Goal: Browse casually

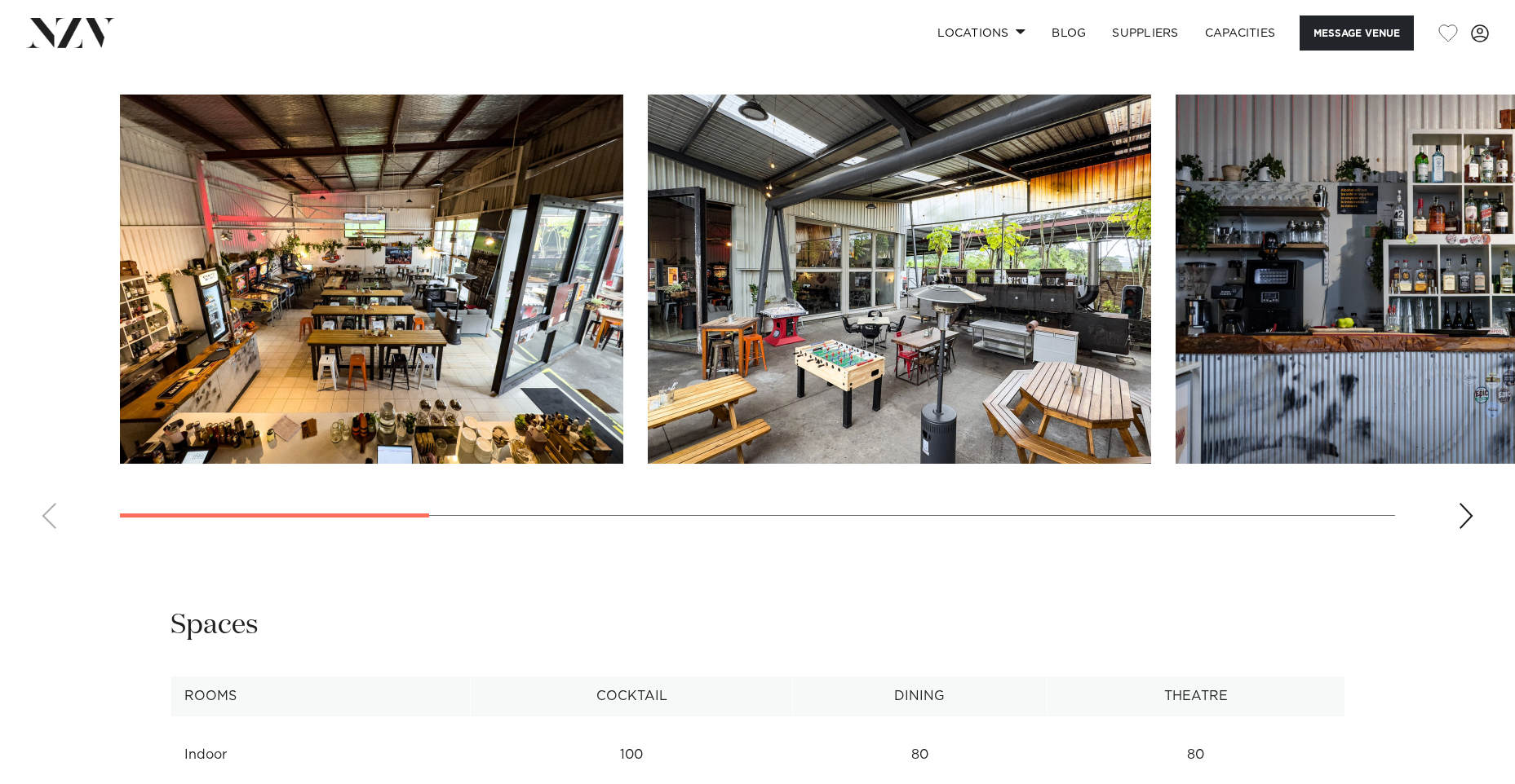
scroll to position [1631, 0]
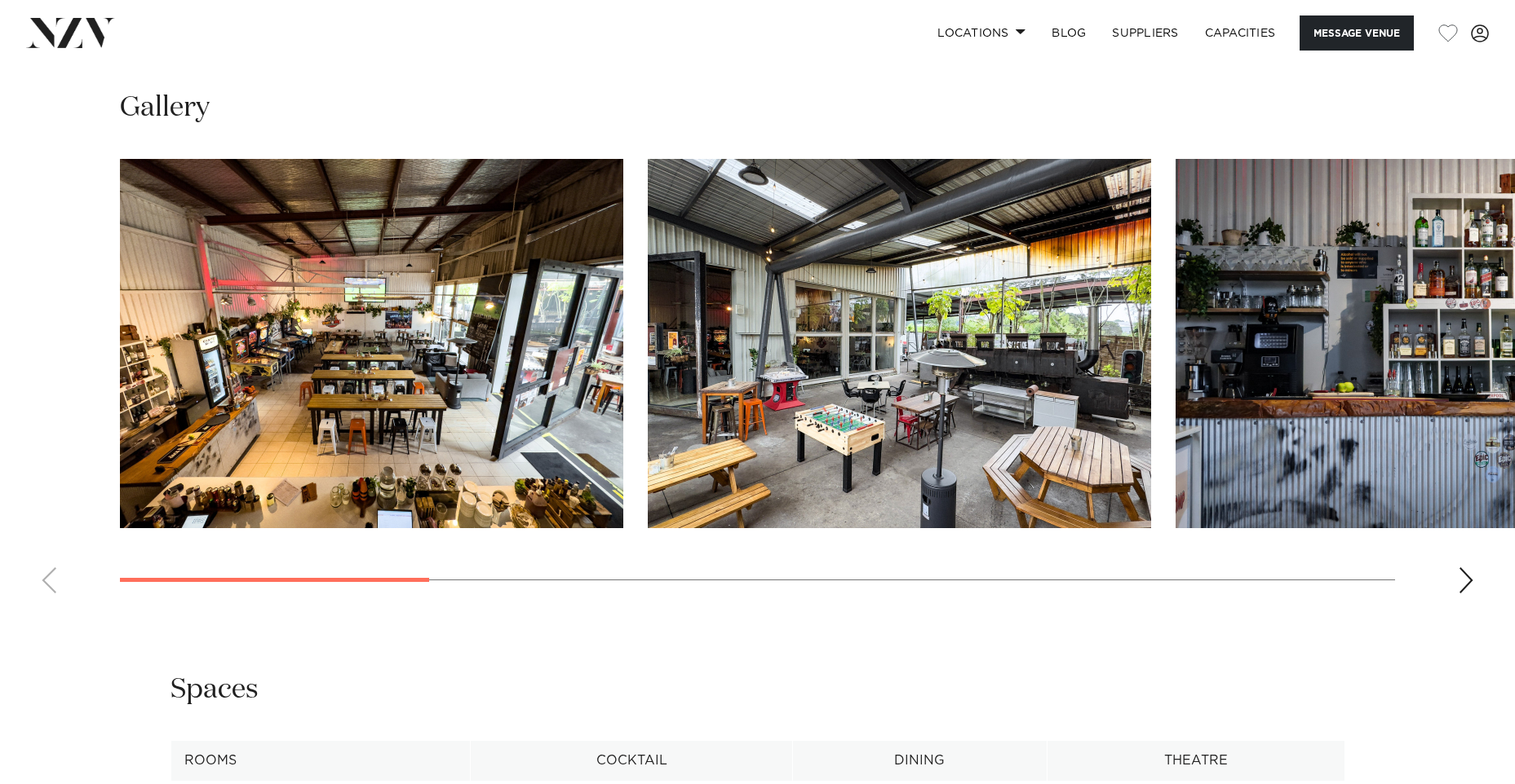
click at [1469, 580] on div "Next slide" at bounding box center [1466, 580] width 16 height 26
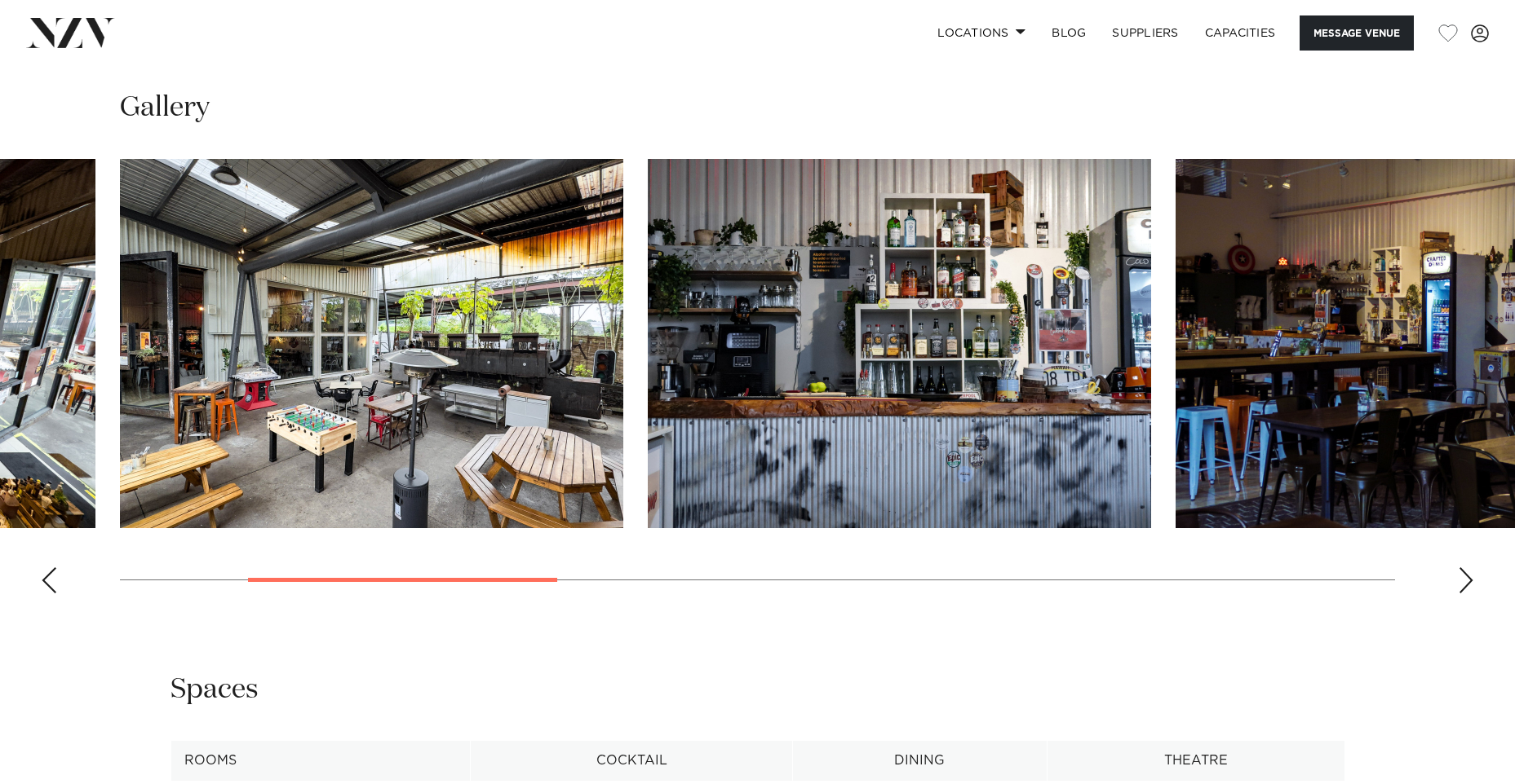
click at [1461, 581] on div "Next slide" at bounding box center [1466, 580] width 16 height 26
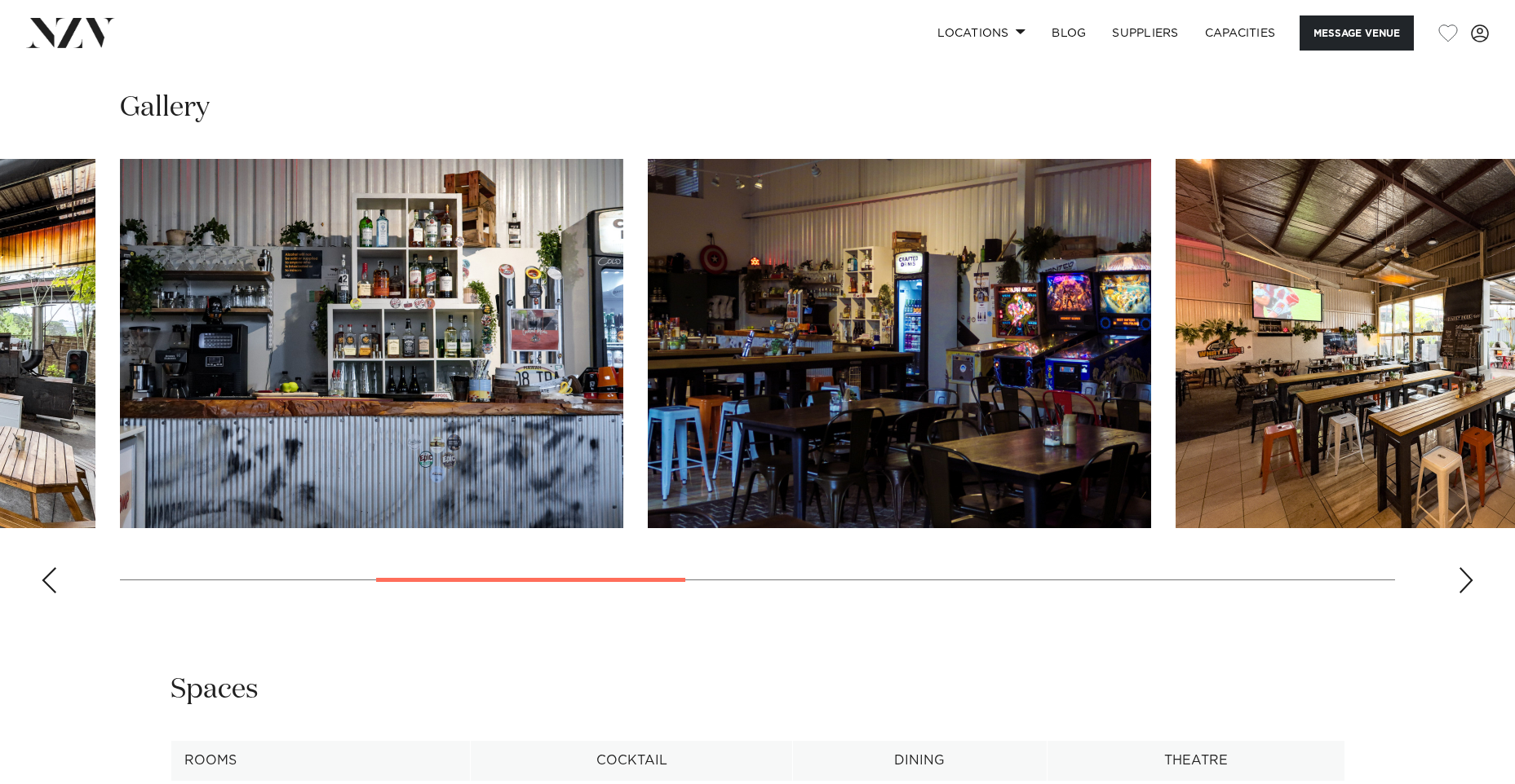
click at [1461, 581] on div "Next slide" at bounding box center [1466, 580] width 16 height 26
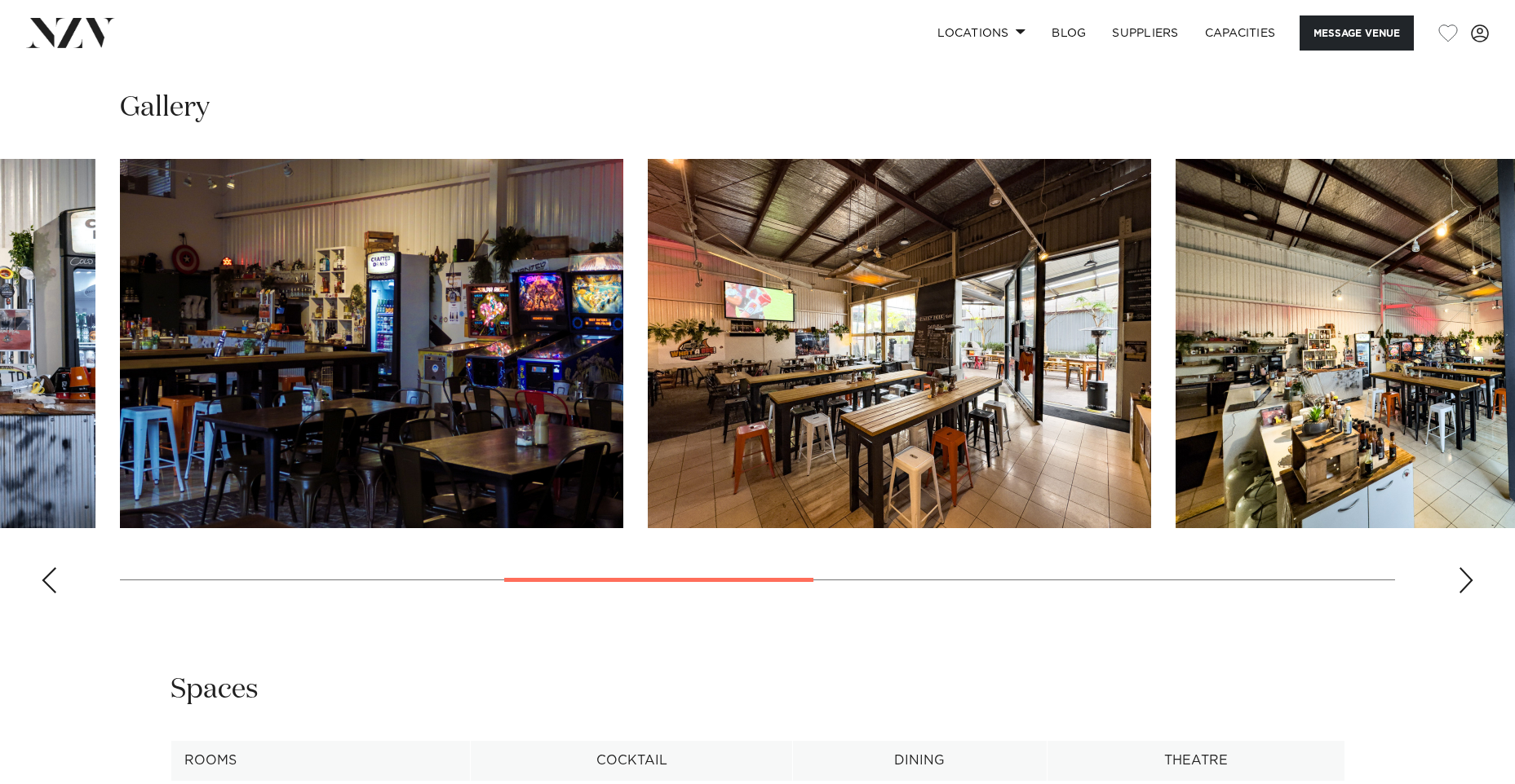
click at [1461, 581] on div "Next slide" at bounding box center [1466, 580] width 16 height 26
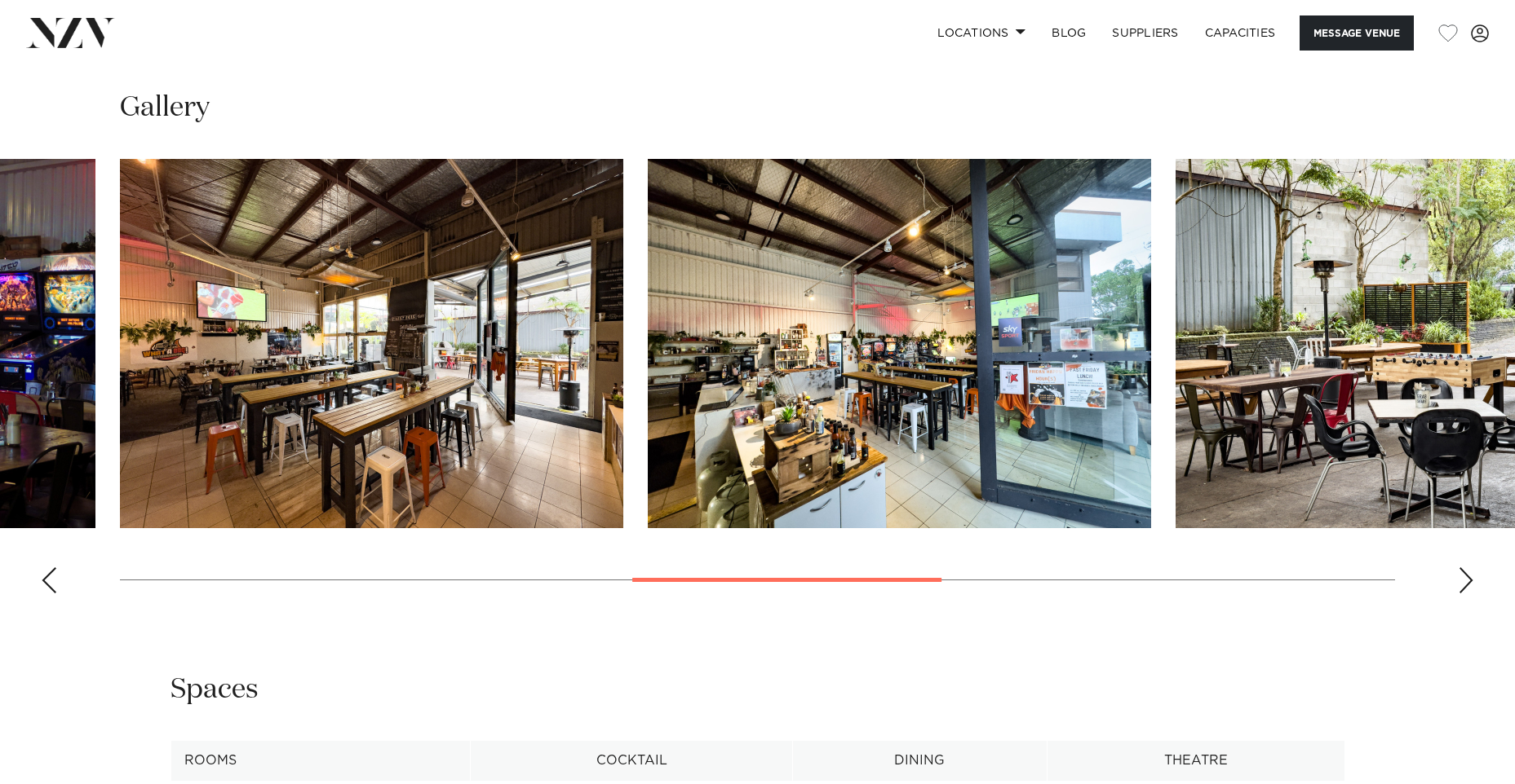
click at [1468, 575] on div "Next slide" at bounding box center [1466, 580] width 16 height 26
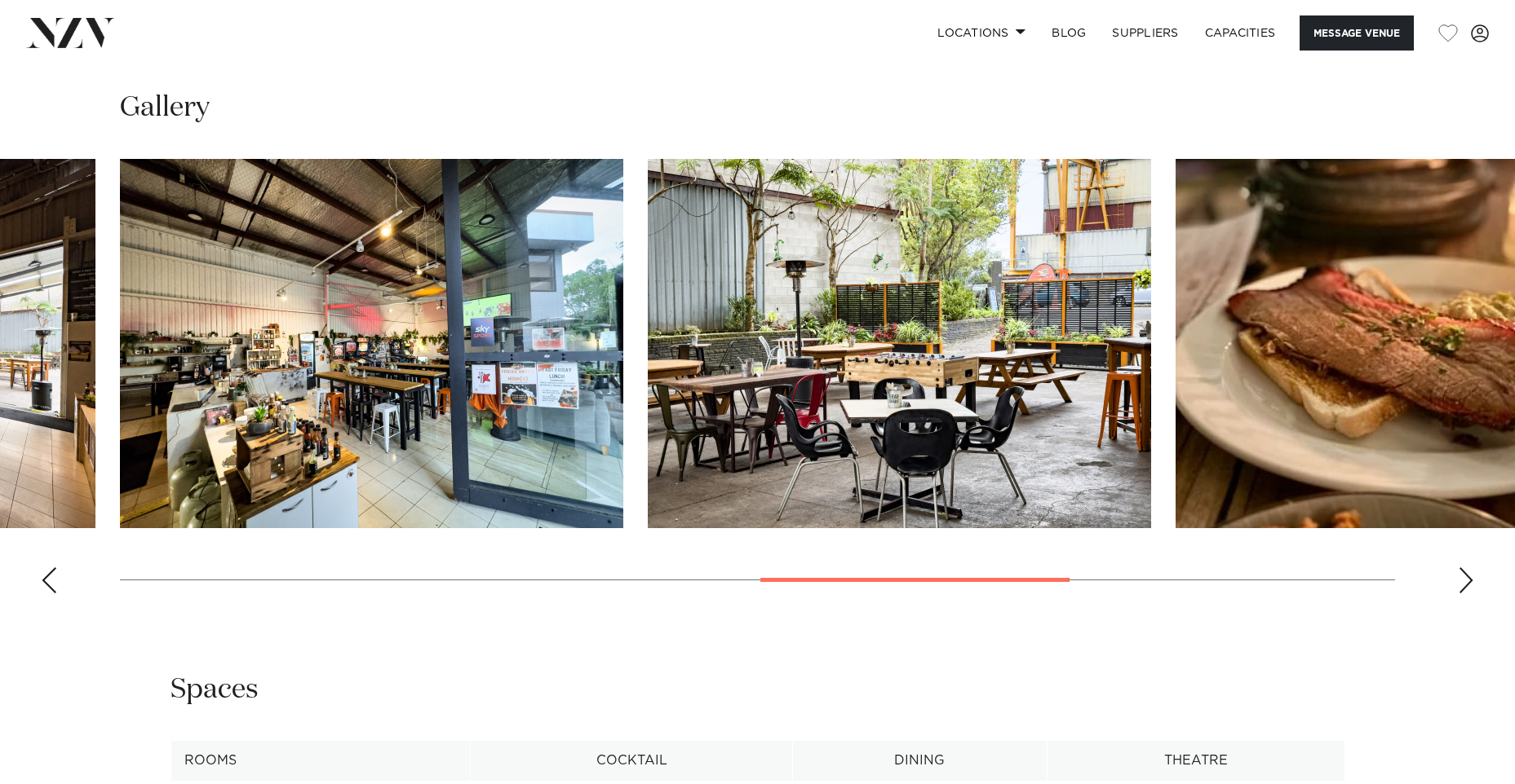
click at [1468, 575] on div "Next slide" at bounding box center [1466, 580] width 16 height 26
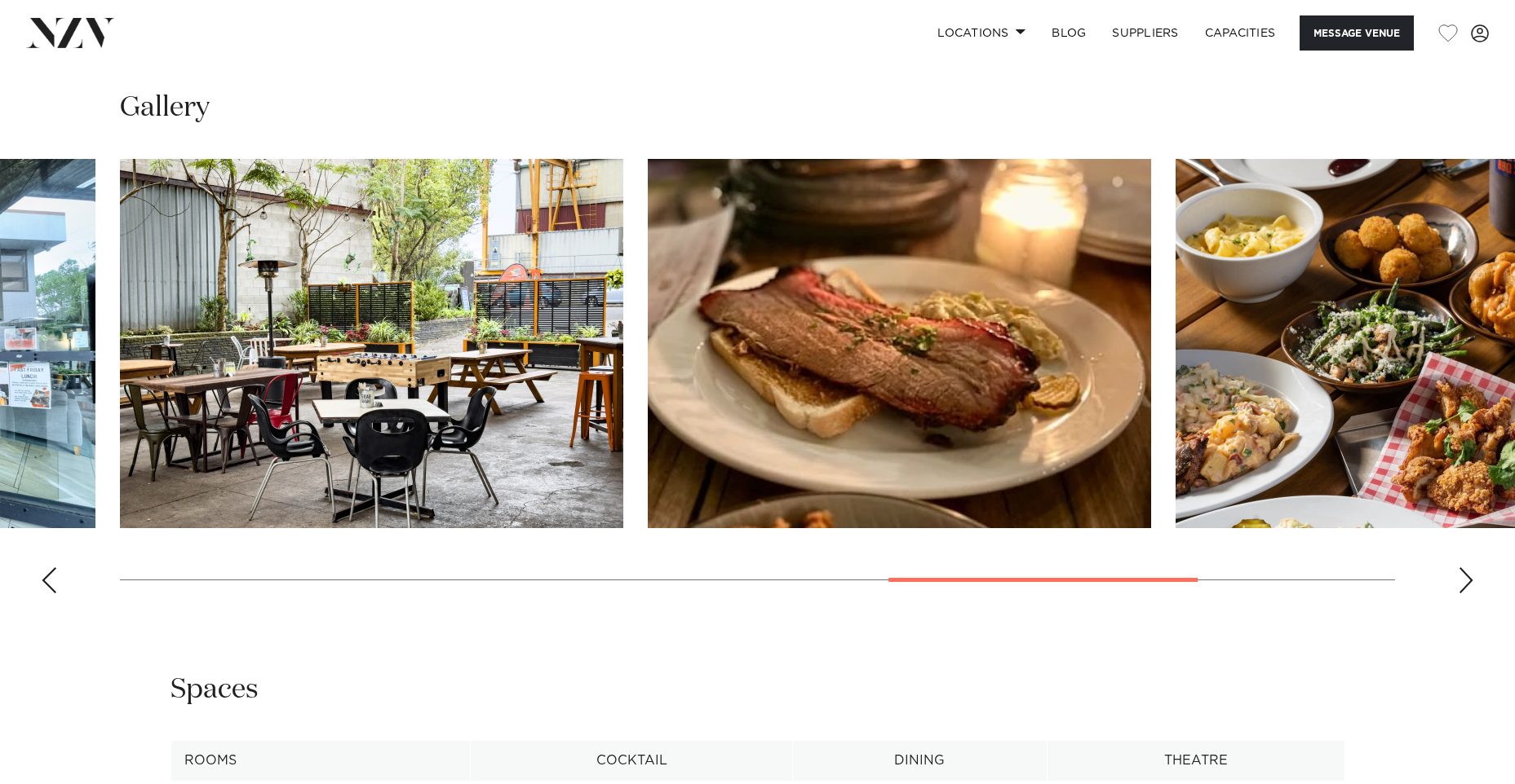
click at [1468, 575] on div "Next slide" at bounding box center [1466, 580] width 16 height 26
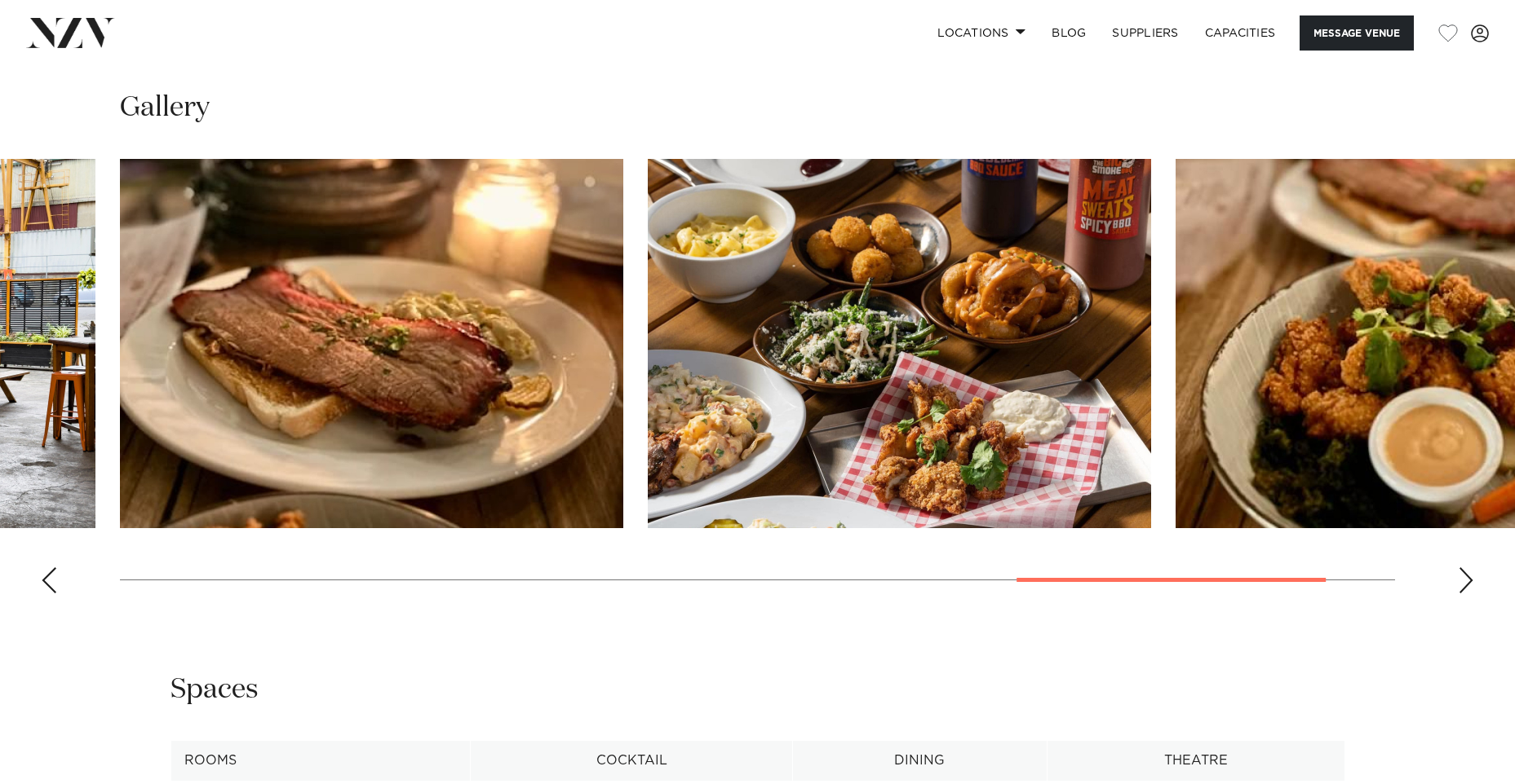
click at [1468, 575] on div "Next slide" at bounding box center [1466, 580] width 16 height 26
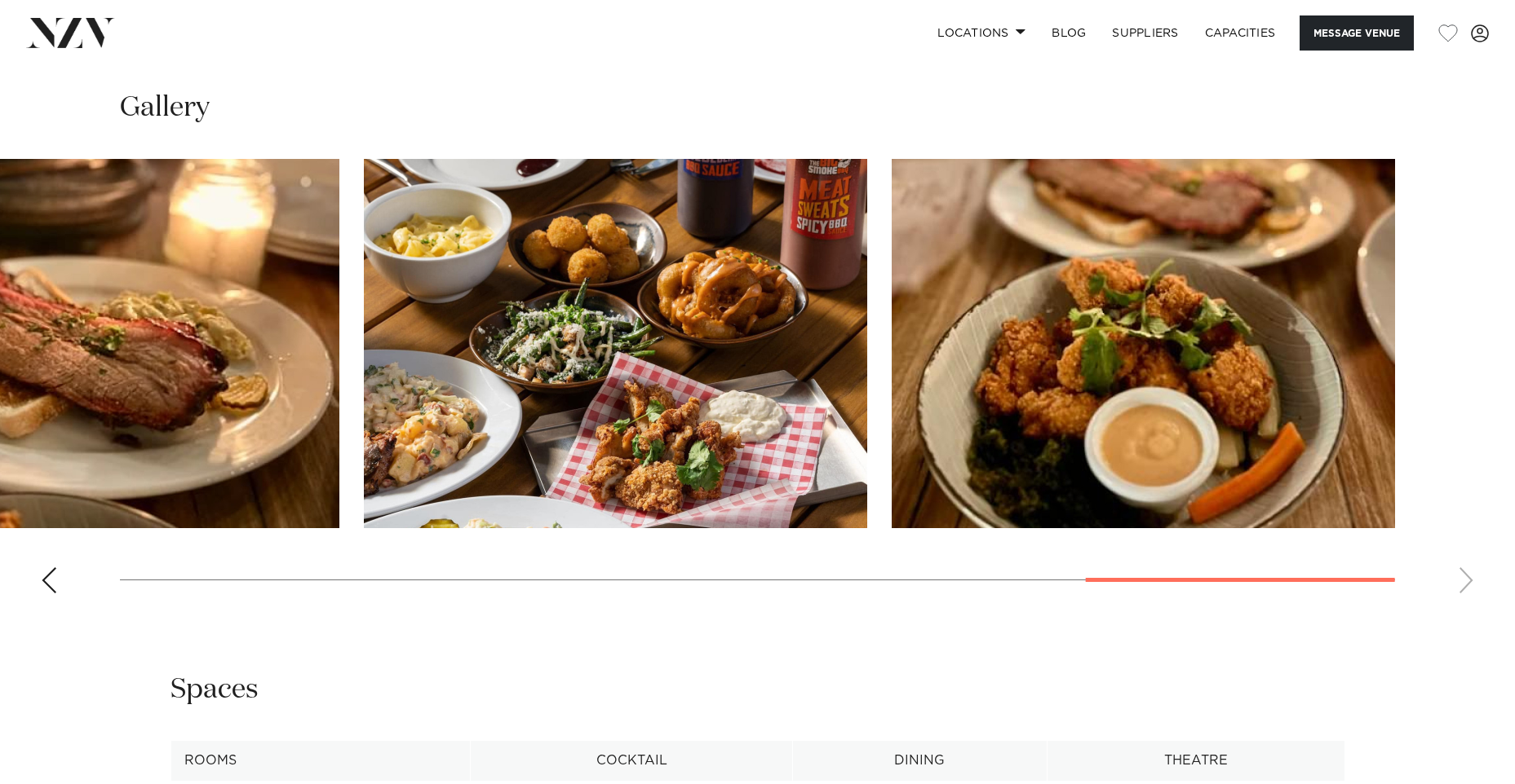
click at [1470, 570] on swiper-container at bounding box center [758, 383] width 1515 height 448
